Goal: Information Seeking & Learning: Understand process/instructions

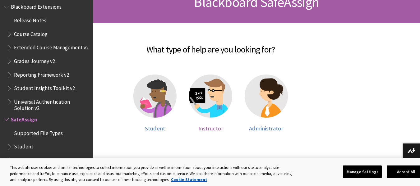
click at [207, 119] on div at bounding box center [210, 100] width 43 height 51
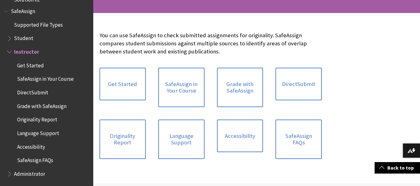
scroll to position [117, 0]
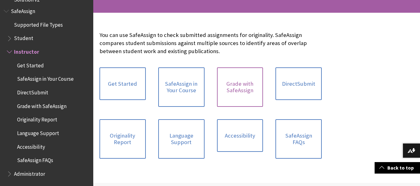
click at [231, 99] on link "Grade with SafeAssign" at bounding box center [240, 87] width 46 height 40
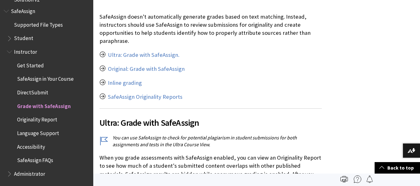
scroll to position [134, 0]
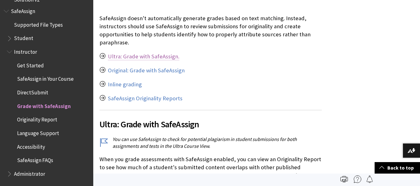
click at [160, 59] on link "Ultra: Grade with SafeAssign." at bounding box center [144, 56] width 72 height 7
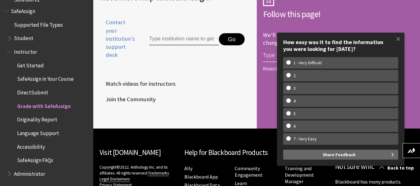
scroll to position [1349, 0]
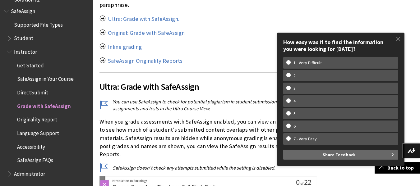
scroll to position [174, 0]
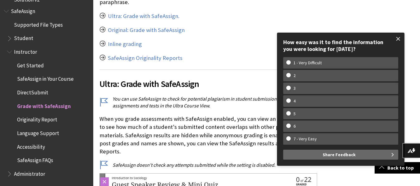
click at [396, 39] on span at bounding box center [398, 38] width 13 height 13
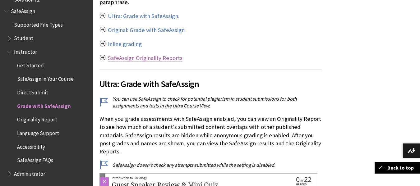
click at [162, 55] on link "SafeAssign Originality Reports" at bounding box center [145, 57] width 75 height 7
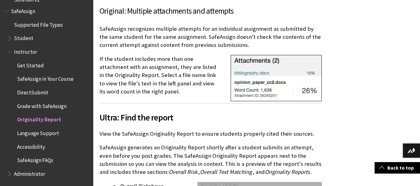
scroll to position [612, 0]
